Goal: Task Accomplishment & Management: Manage account settings

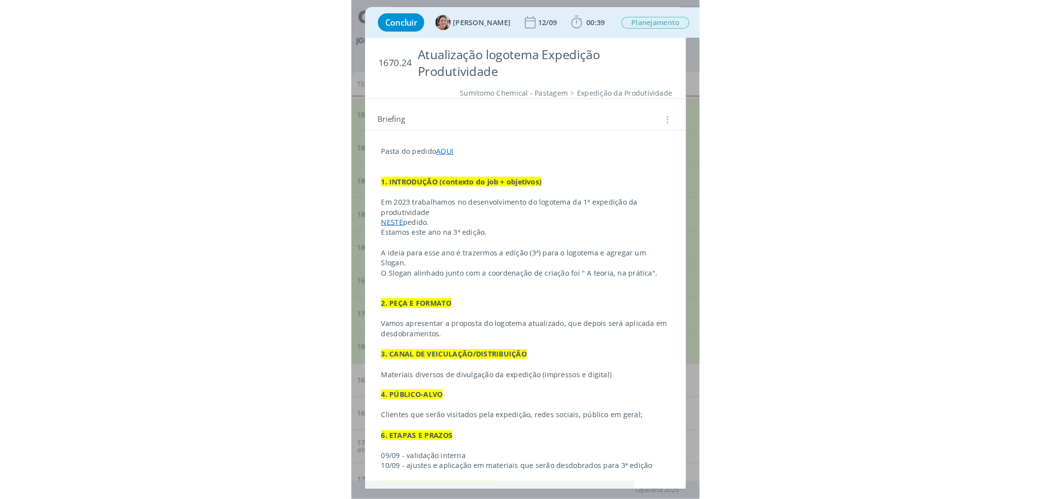
scroll to position [89, 0]
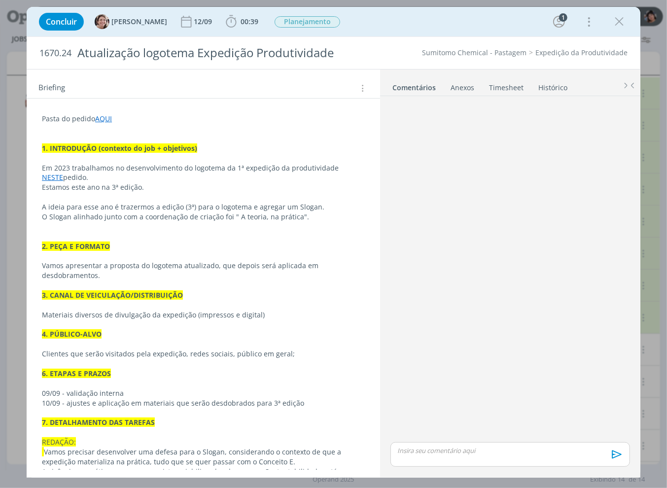
click at [336, 455] on p "dialog" at bounding box center [510, 450] width 224 height 9
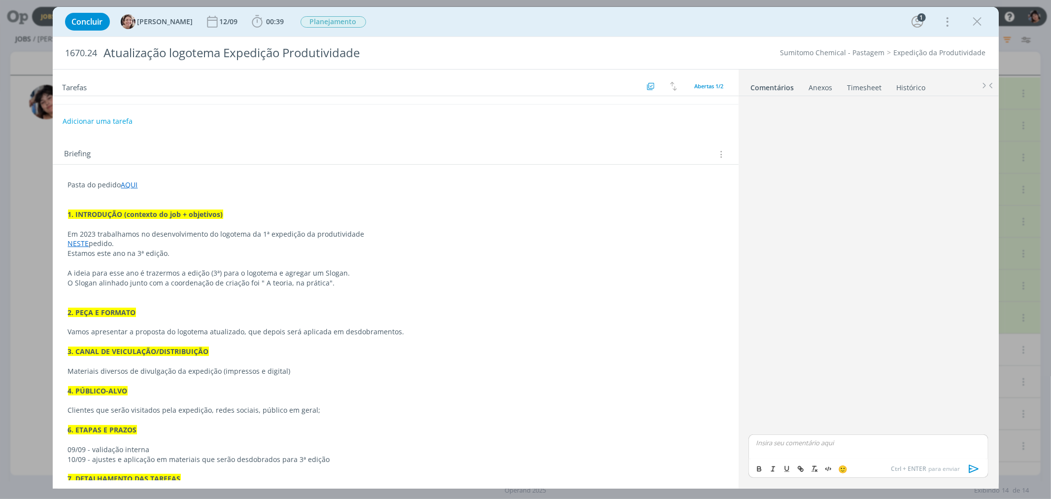
scroll to position [0, 0]
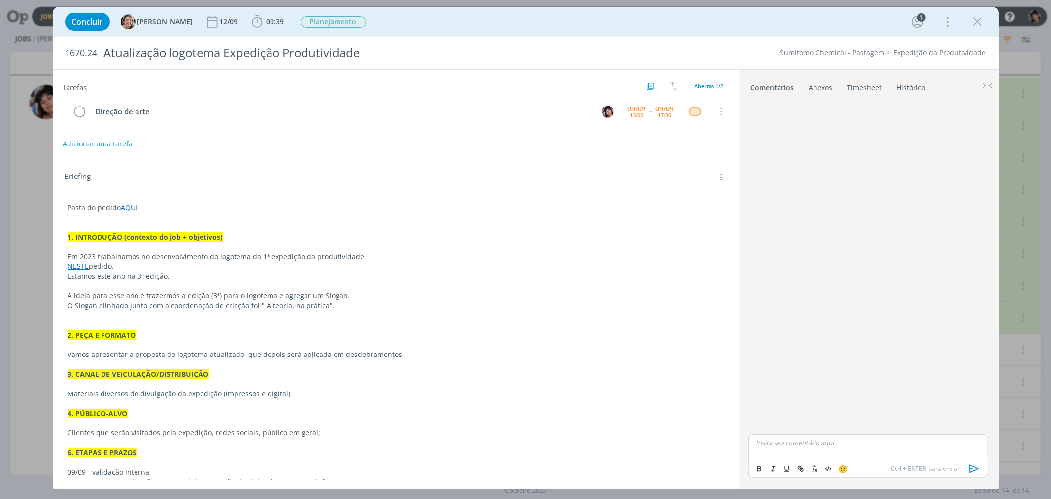
click at [336, 446] on p "dialog" at bounding box center [868, 442] width 224 height 9
click at [336, 472] on icon "dialog" at bounding box center [974, 468] width 15 height 15
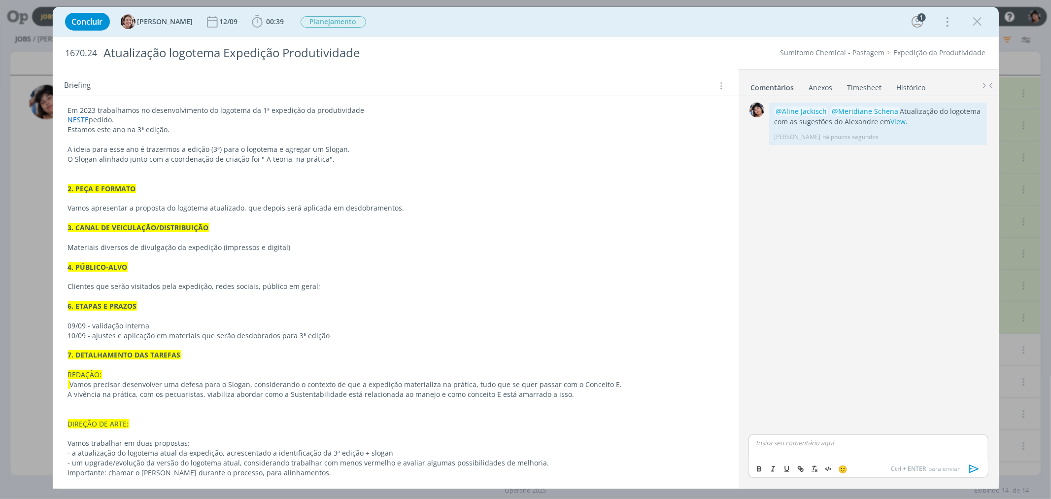
scroll to position [171, 0]
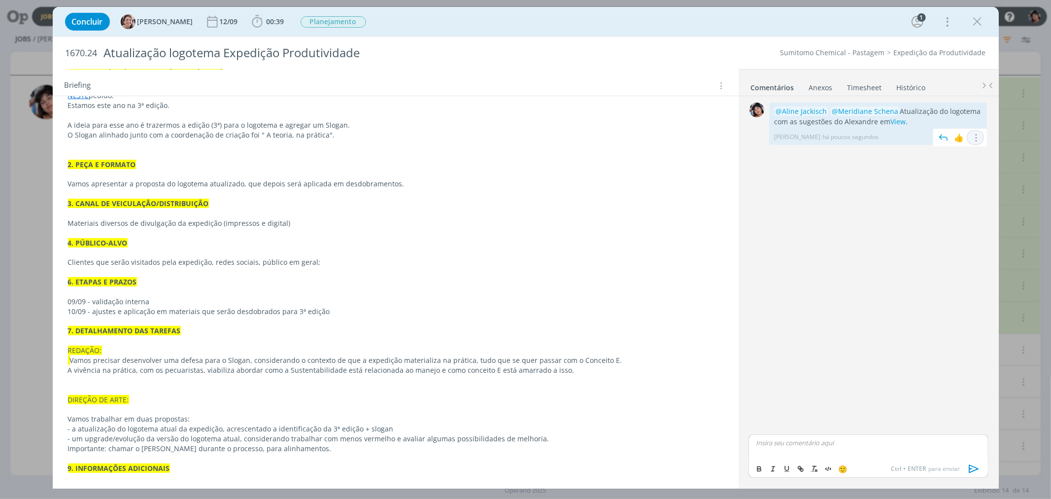
click at [336, 136] on icon "dialog" at bounding box center [975, 137] width 11 height 9
click at [336, 165] on link "Excluir" at bounding box center [942, 168] width 78 height 16
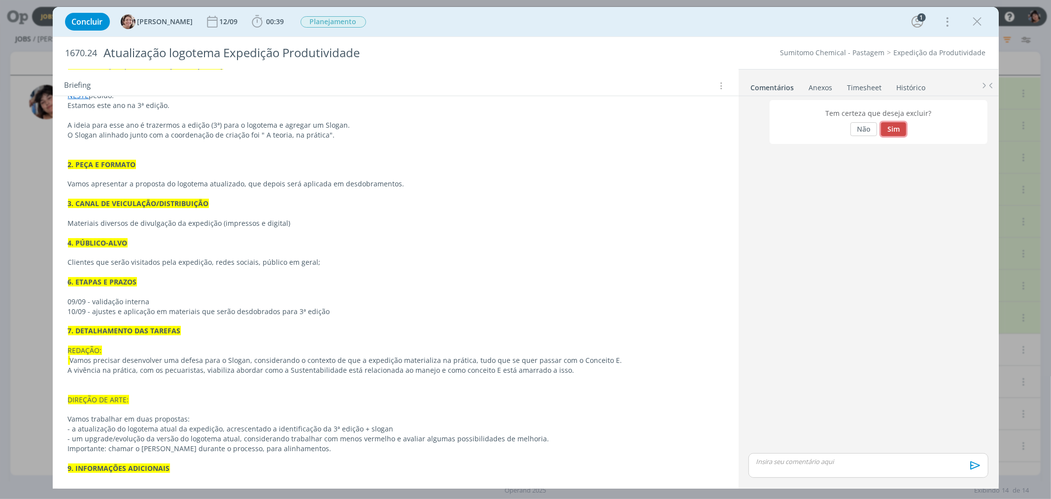
click at [336, 132] on button "Sim" at bounding box center [893, 129] width 25 height 14
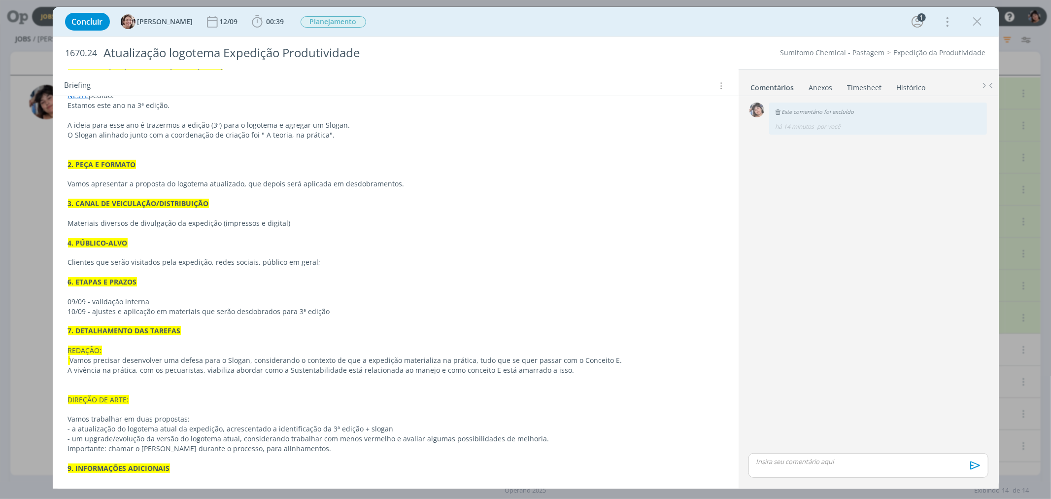
click at [336, 455] on div "dialog" at bounding box center [868, 465] width 239 height 25
click at [336, 468] on icon "dialog" at bounding box center [974, 468] width 15 height 15
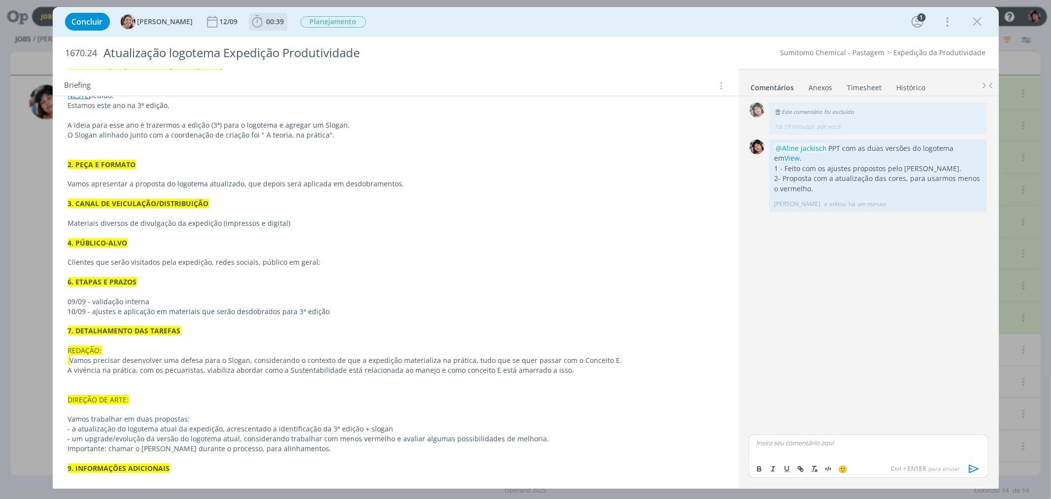
click at [267, 25] on span "00:39" at bounding box center [276, 21] width 18 height 9
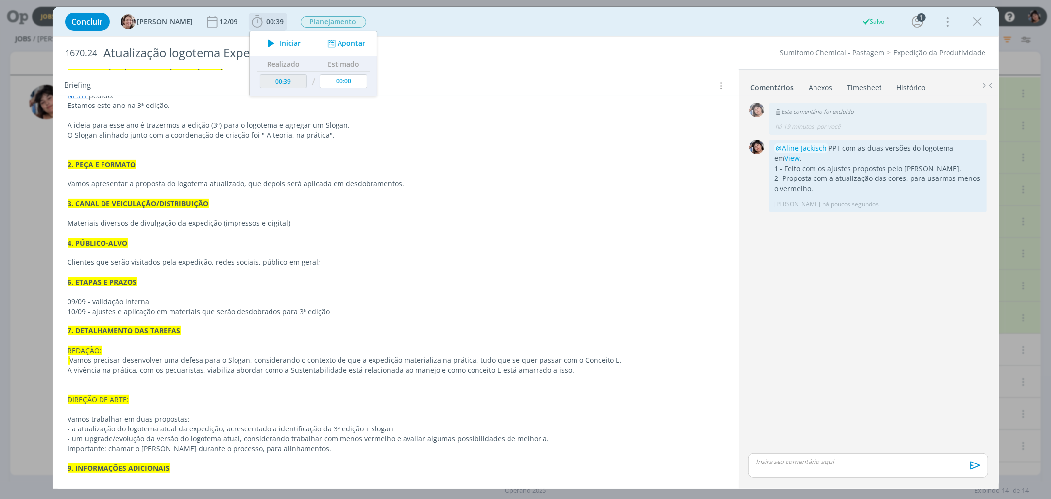
click at [334, 41] on button "Apontar" at bounding box center [344, 43] width 41 height 10
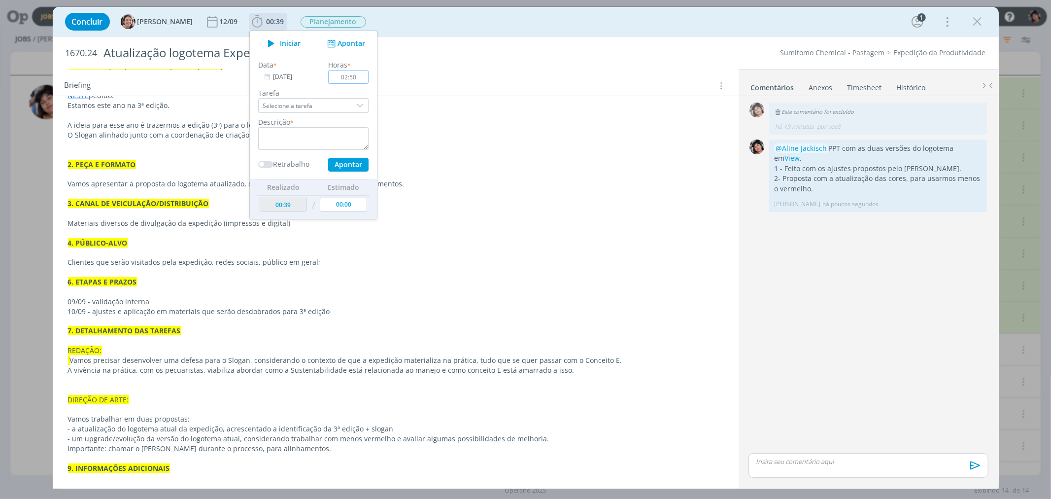
type input "02:50"
click at [312, 104] on input "Selecione a tarefa" at bounding box center [313, 105] width 110 height 15
click at [314, 145] on div "Direção de arte - Eliana Hochscheidt" at bounding box center [312, 149] width 94 height 8
type input "Direção de arte"
click at [313, 140] on textarea "dialog" at bounding box center [313, 138] width 110 height 23
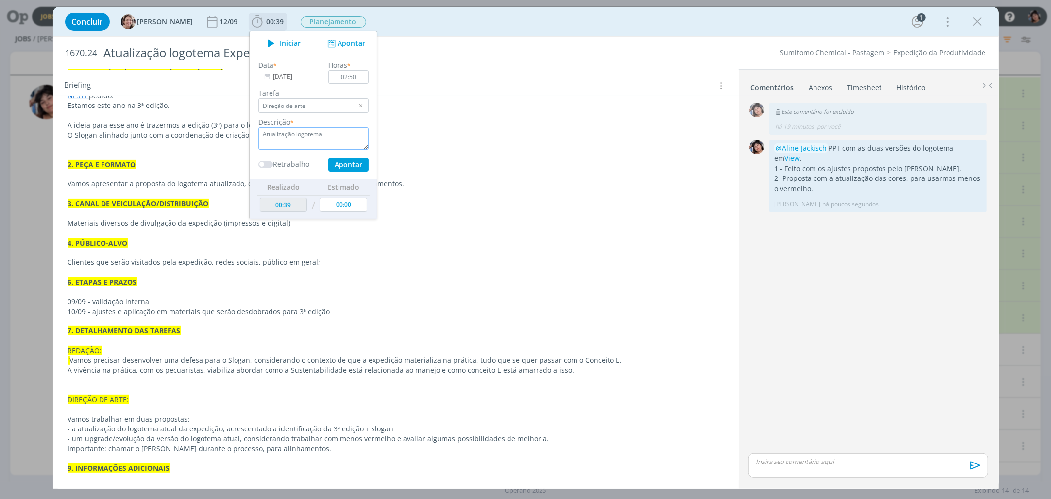
type textarea "Atualização logotema"
drag, startPoint x: 347, startPoint y: 70, endPoint x: 343, endPoint y: 76, distance: 7.5
click at [336, 74] on input "02:50" at bounding box center [348, 77] width 40 height 14
click at [336, 76] on input "02:50" at bounding box center [348, 77] width 40 height 14
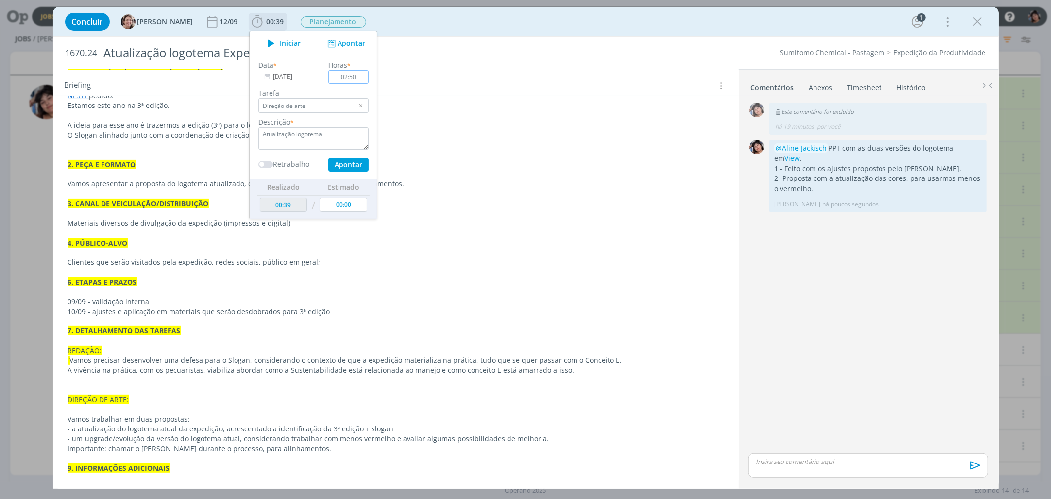
click at [336, 78] on input "02:50" at bounding box center [348, 77] width 40 height 14
type input "03:15"
click at [336, 168] on button "Apontar" at bounding box center [348, 165] width 40 height 14
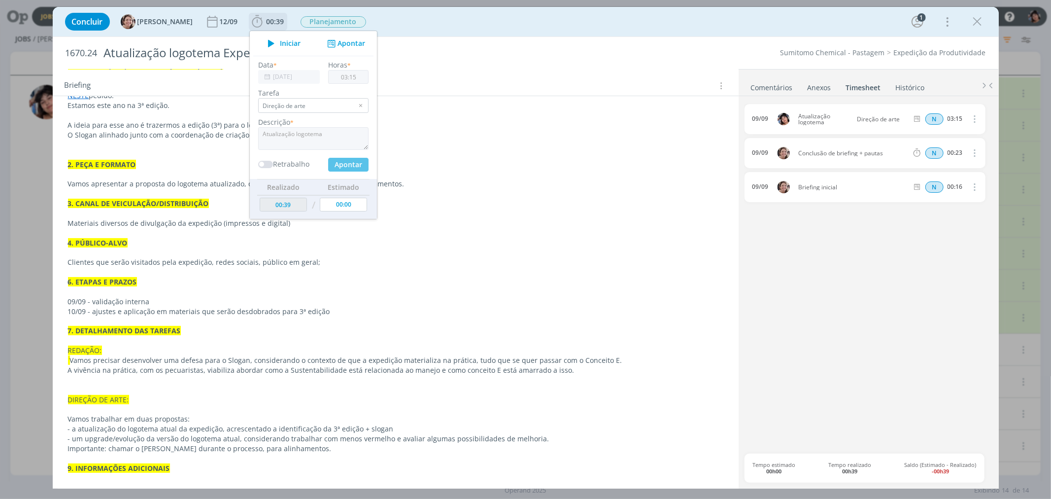
type input "03:54"
type input "00:00"
click at [336, 106] on p "Estamos este ano na 3ª edição." at bounding box center [395, 106] width 655 height 10
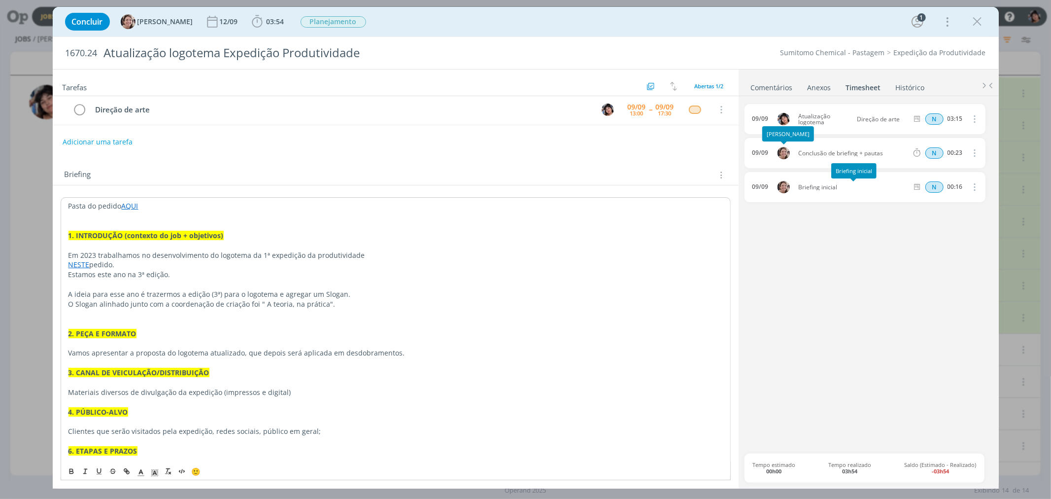
scroll to position [0, 0]
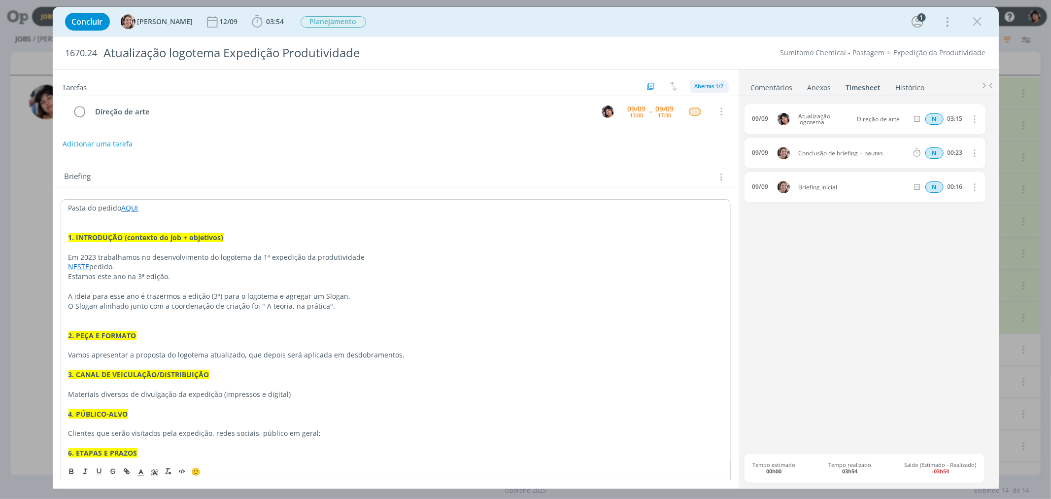
click at [336, 89] on span "Abertas 1/2" at bounding box center [709, 85] width 29 height 7
click at [336, 128] on span "Concluídas 1" at bounding box center [715, 124] width 37 height 9
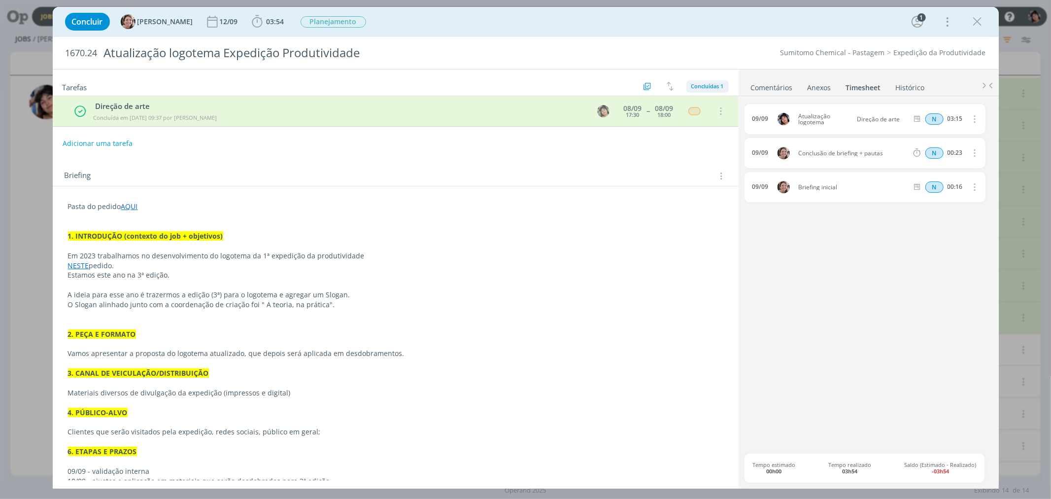
click at [336, 86] on span "Concluídas 1" at bounding box center [707, 85] width 33 height 7
click at [336, 108] on span "Todas 2" at bounding box center [705, 108] width 23 height 9
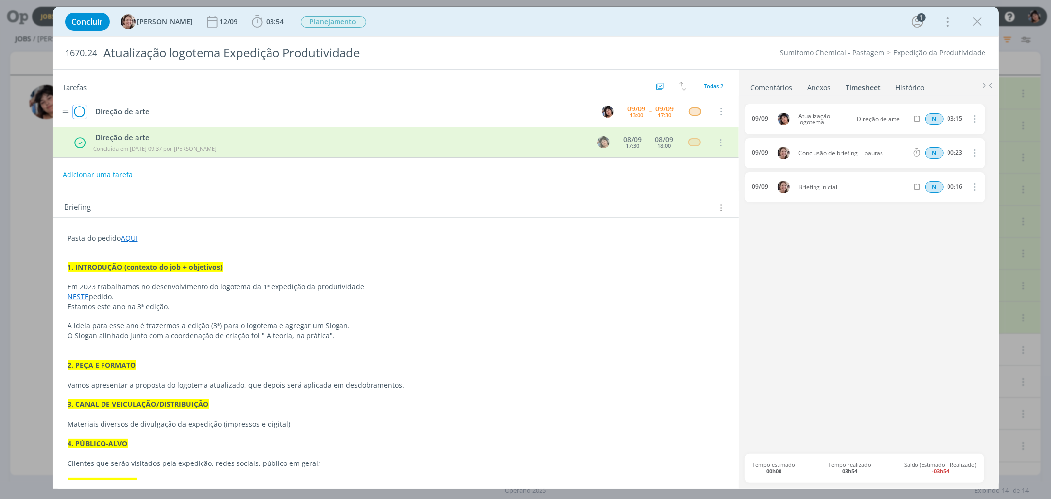
click at [82, 114] on icon "dialog" at bounding box center [80, 111] width 14 height 15
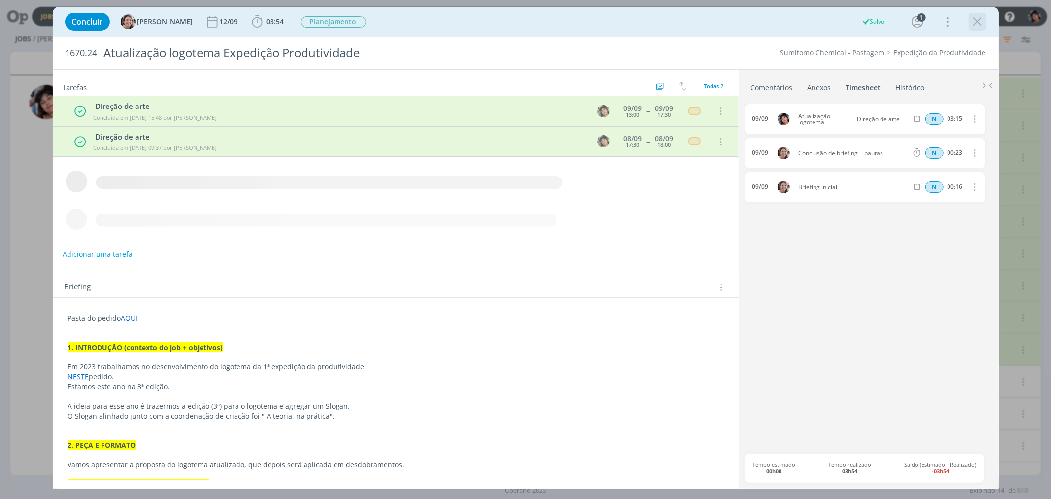
click at [336, 22] on icon "dialog" at bounding box center [977, 21] width 15 height 15
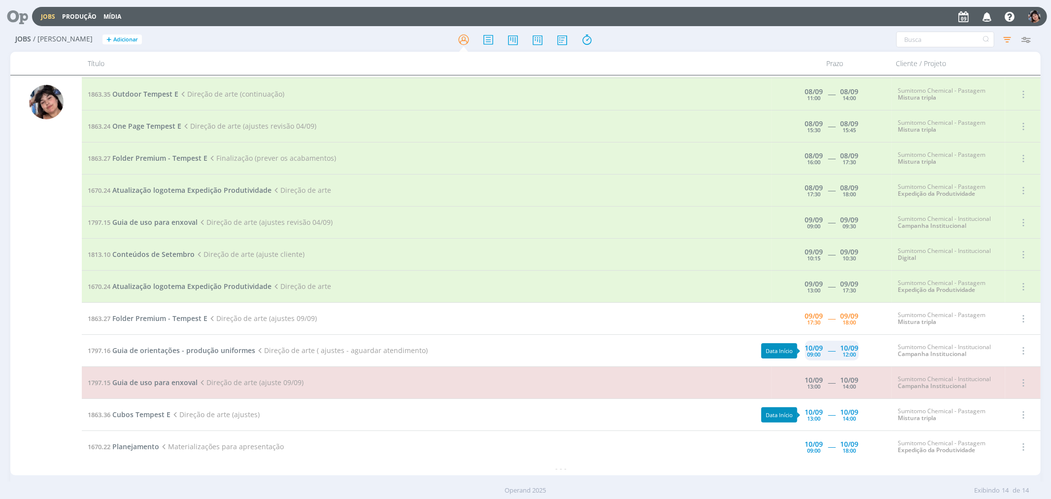
scroll to position [63, 0]
click at [336, 340] on div "10/09 09:00" at bounding box center [814, 350] width 18 height 20
click at [258, 385] on span "Direção de arte (ajuste 09/09)" at bounding box center [251, 381] width 106 height 9
click at [154, 382] on span "Guia de uso para enxoval" at bounding box center [154, 381] width 85 height 9
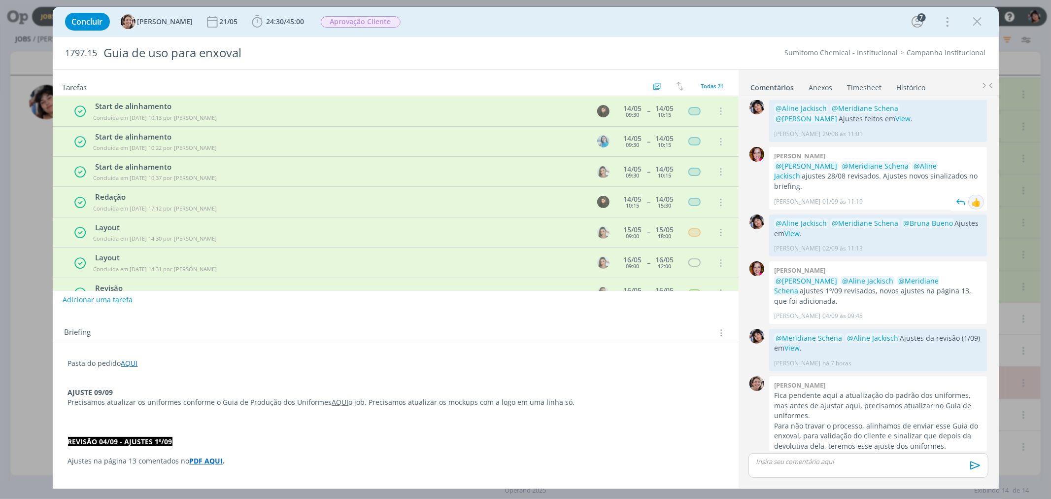
scroll to position [451, 0]
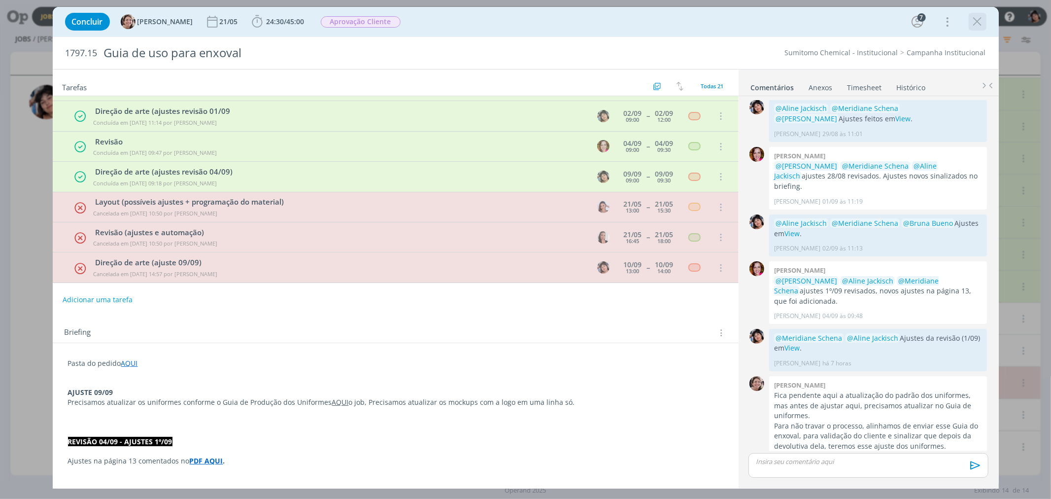
click at [336, 19] on icon "dialog" at bounding box center [977, 21] width 15 height 15
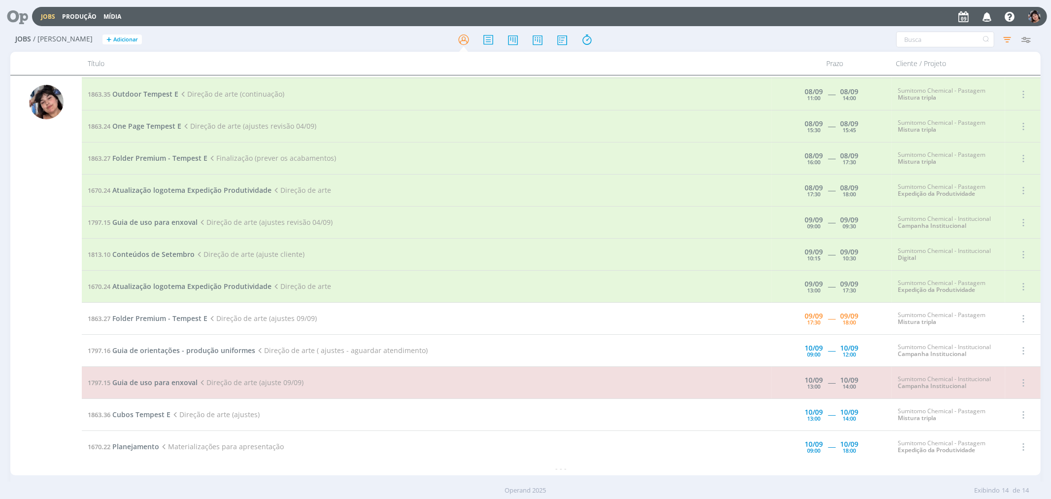
click at [174, 312] on td "1863.27 Folder Premium - Tempest E Direção de arte (ajustes 09/09)" at bounding box center [427, 319] width 690 height 32
click at [172, 318] on span "Folder Premium - Tempest E" at bounding box center [159, 317] width 95 height 9
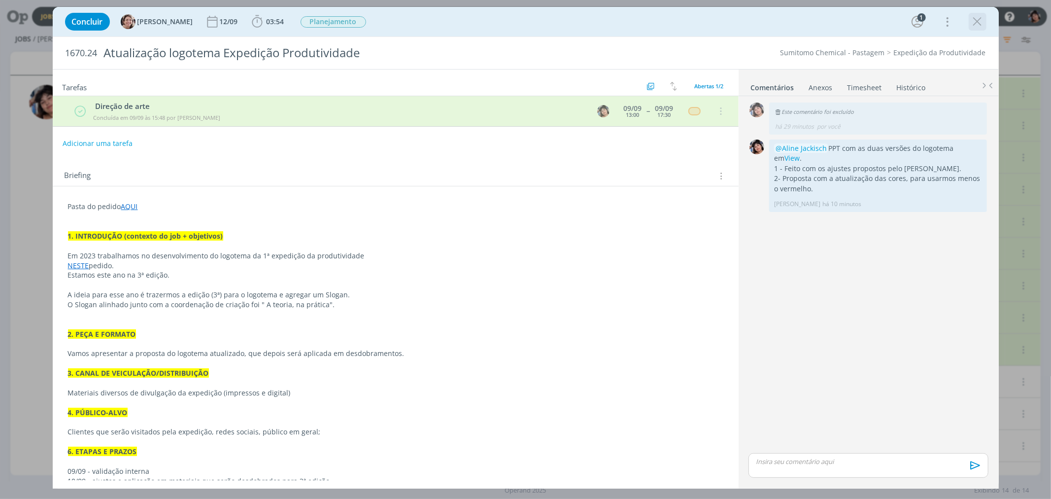
click at [979, 20] on icon "dialog" at bounding box center [977, 21] width 15 height 15
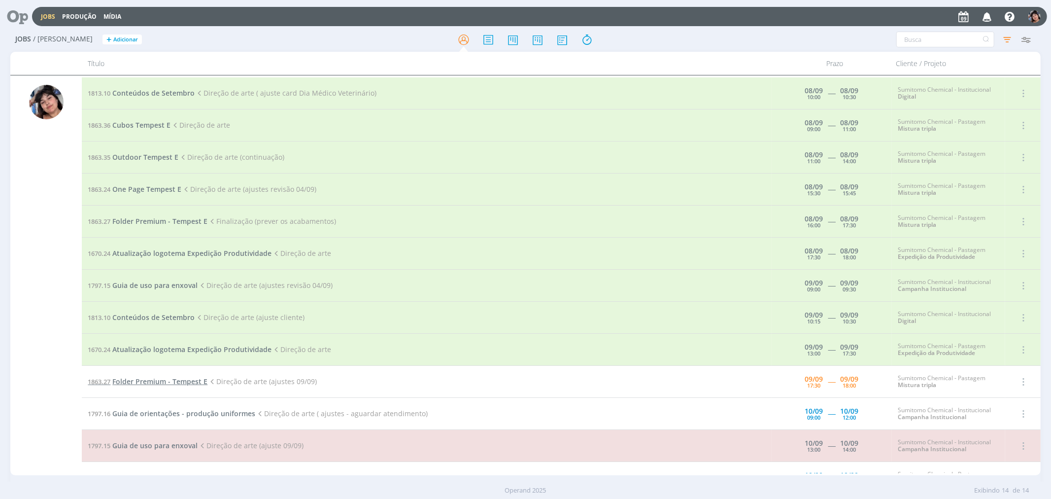
click at [174, 384] on span "Folder Premium - Tempest E" at bounding box center [159, 380] width 95 height 9
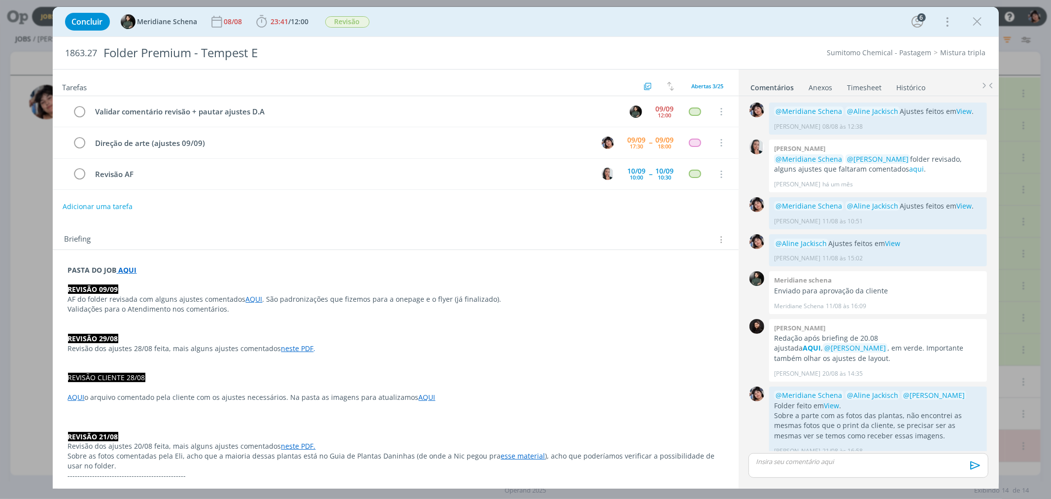
scroll to position [887, 0]
